Goal: Information Seeking & Learning: Learn about a topic

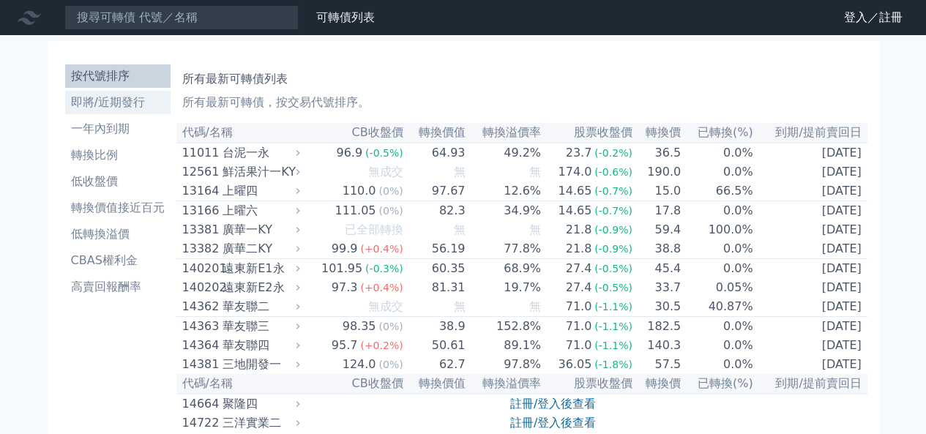
click at [101, 100] on li "即將/近期發行" at bounding box center [117, 103] width 105 height 18
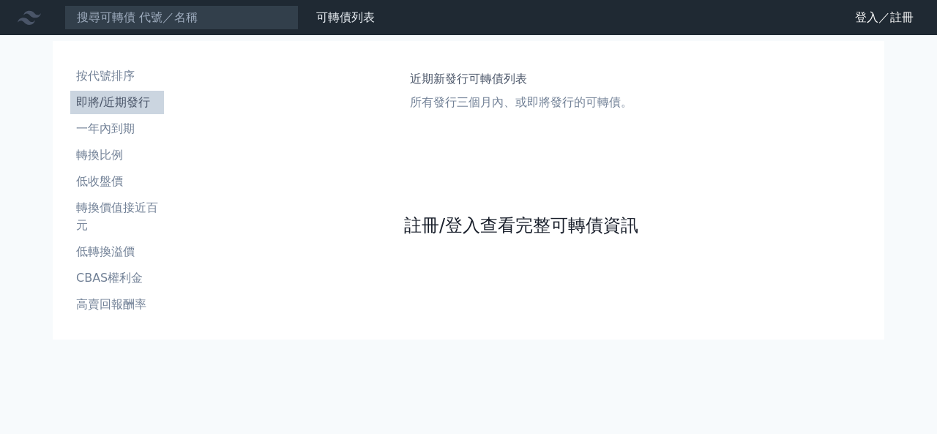
click at [479, 228] on link "註冊/登入查看完整可轉債資訊" at bounding box center [521, 225] width 234 height 23
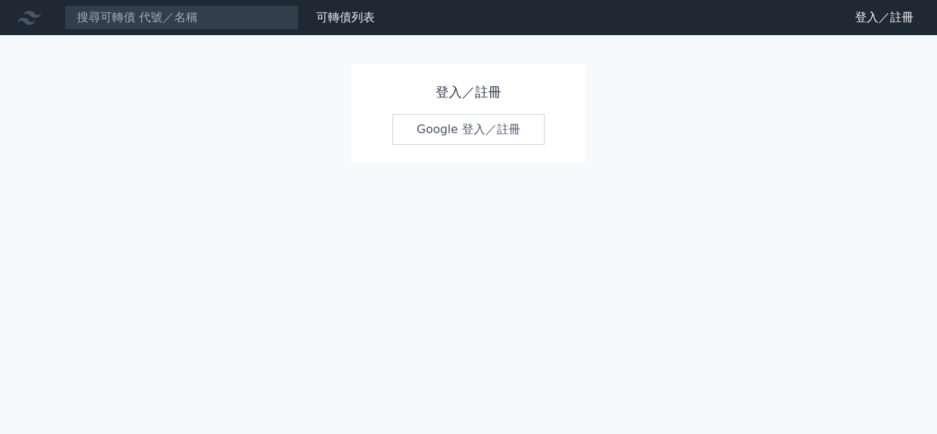
click at [438, 94] on h1 "登入／註冊" at bounding box center [468, 92] width 152 height 20
click at [343, 15] on link "可轉債列表" at bounding box center [345, 17] width 59 height 14
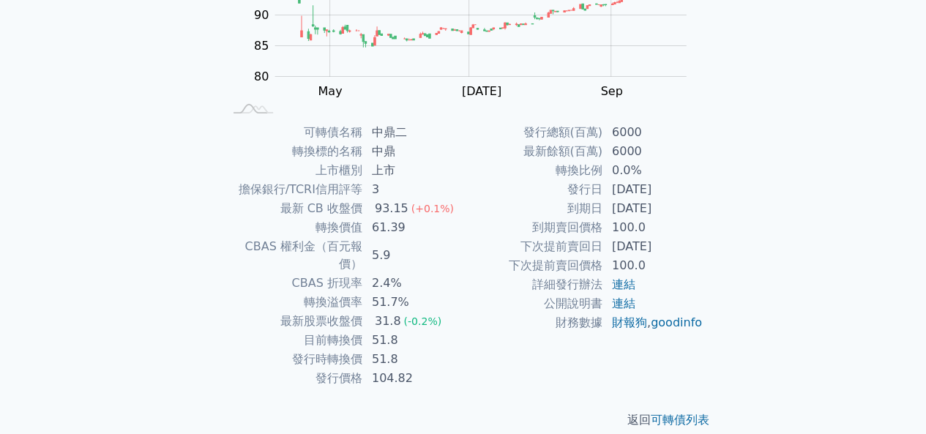
scroll to position [243, 0]
